Goal: Check status

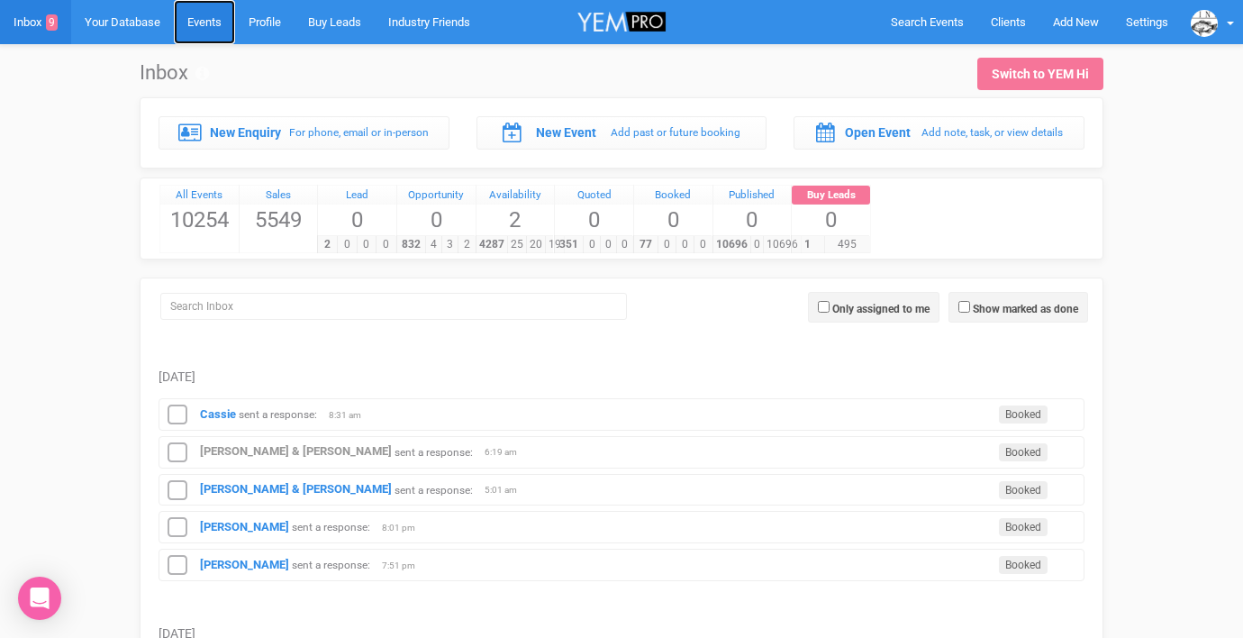
click at [210, 30] on link "Events" at bounding box center [204, 22] width 61 height 44
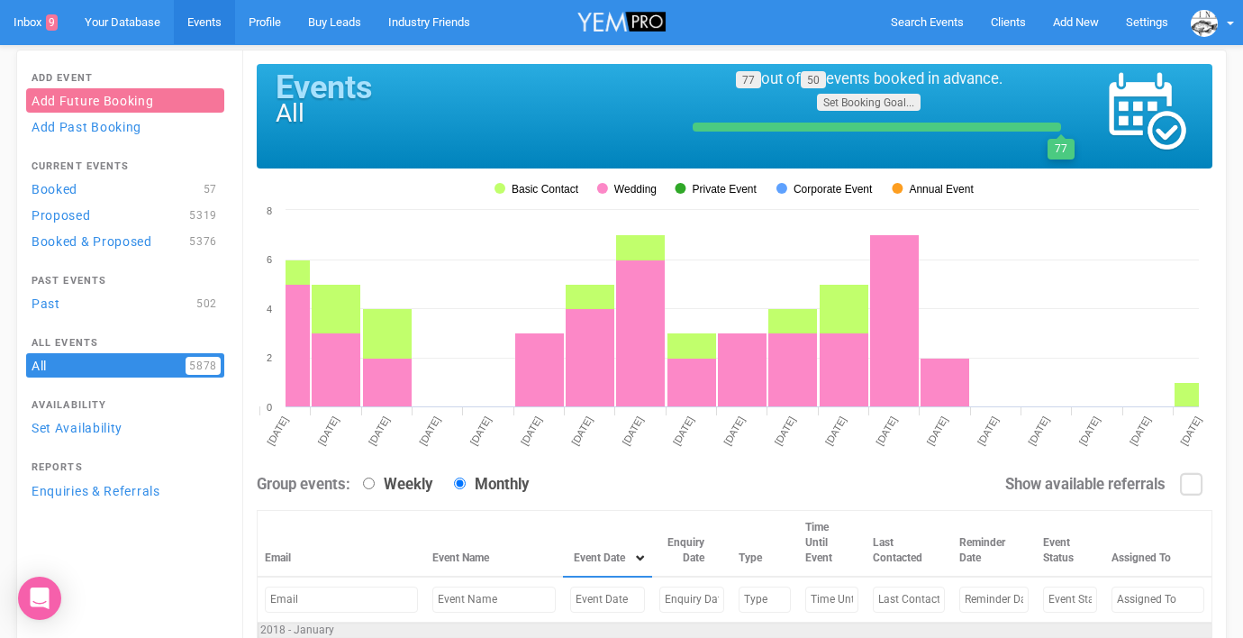
click at [570, 602] on input "text" at bounding box center [607, 600] width 75 height 26
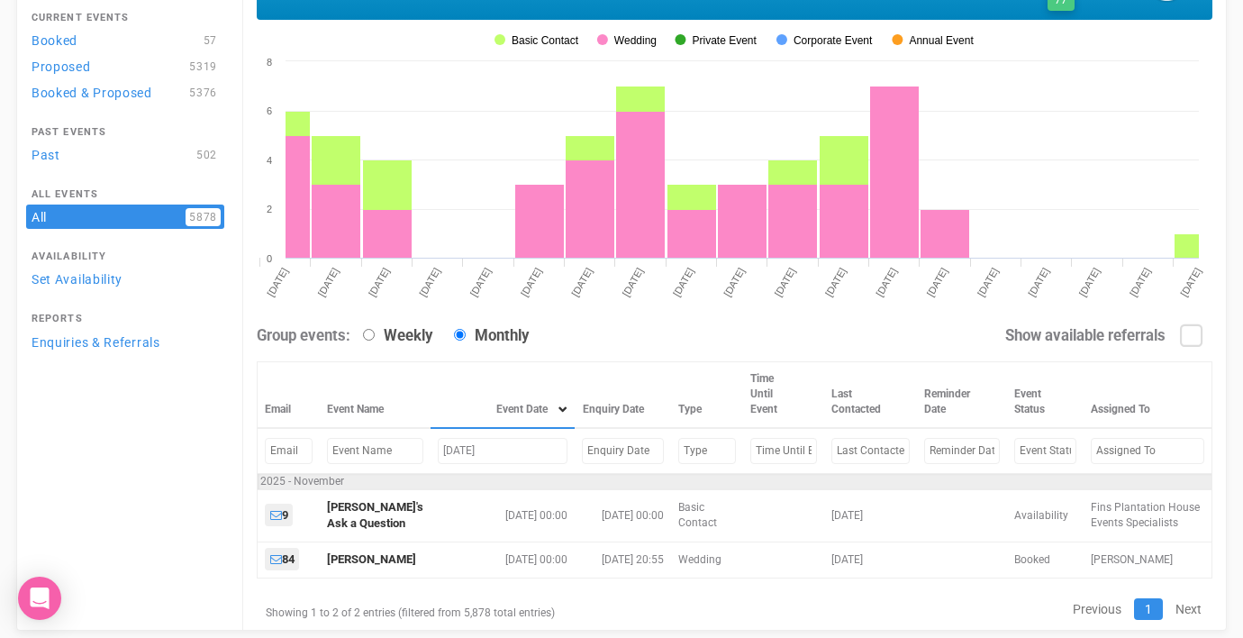
scroll to position [202, 0]
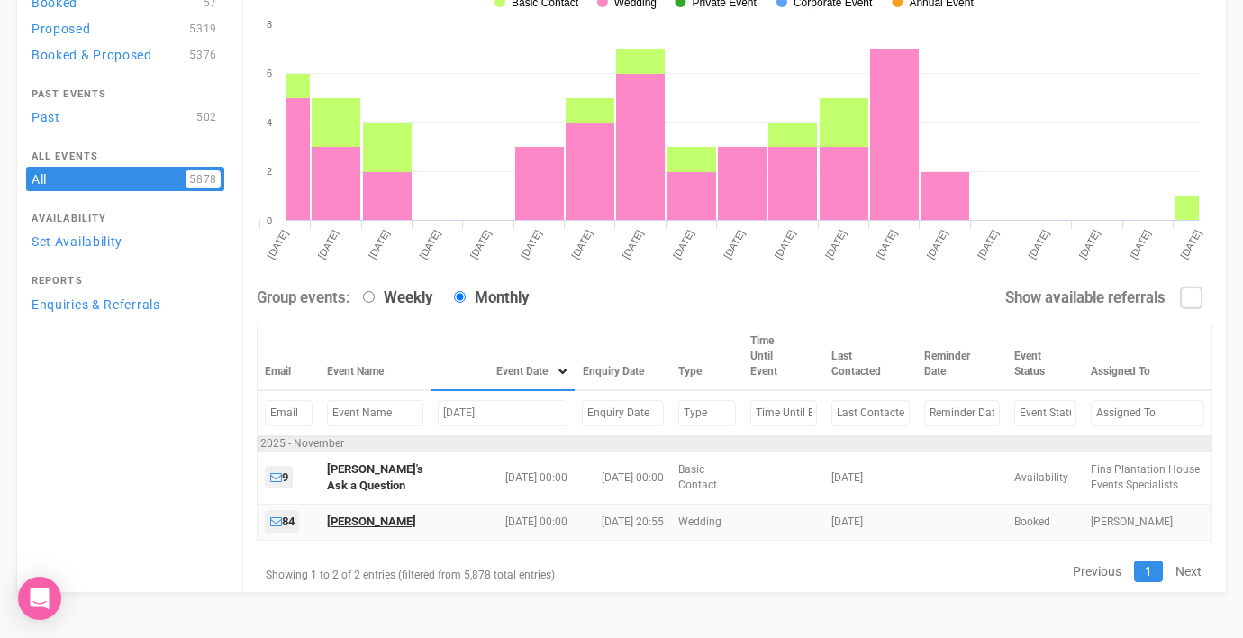
type input "Nov 14, 25"
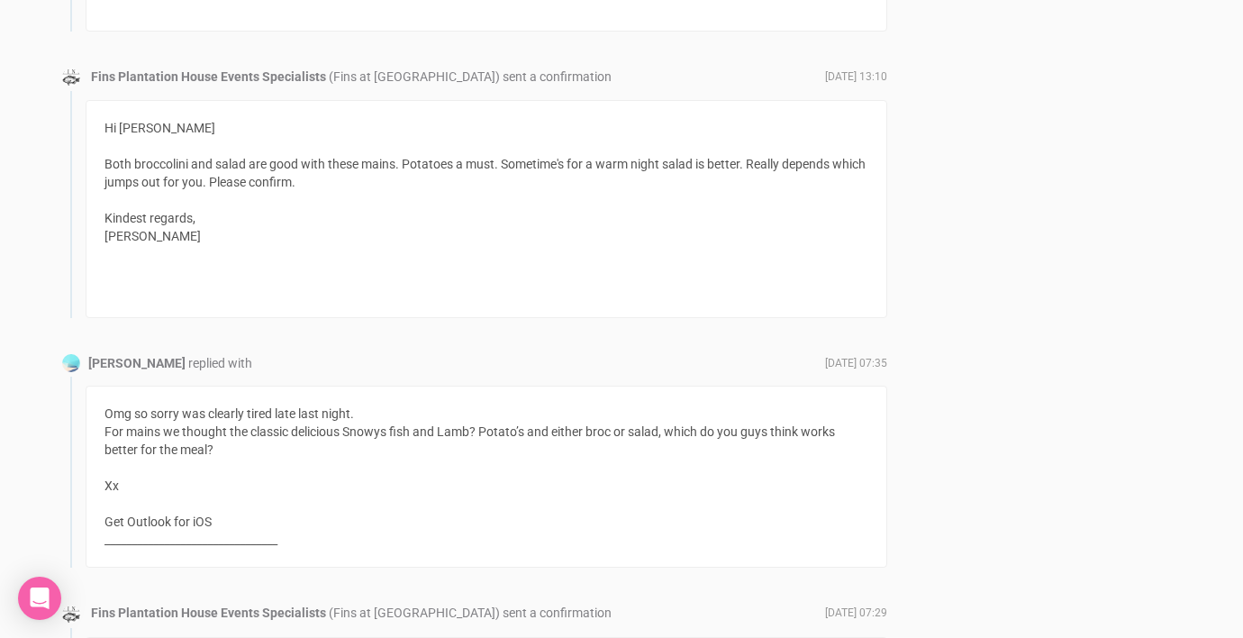
scroll to position [2215, 0]
